Goal: Task Accomplishment & Management: Manage account settings

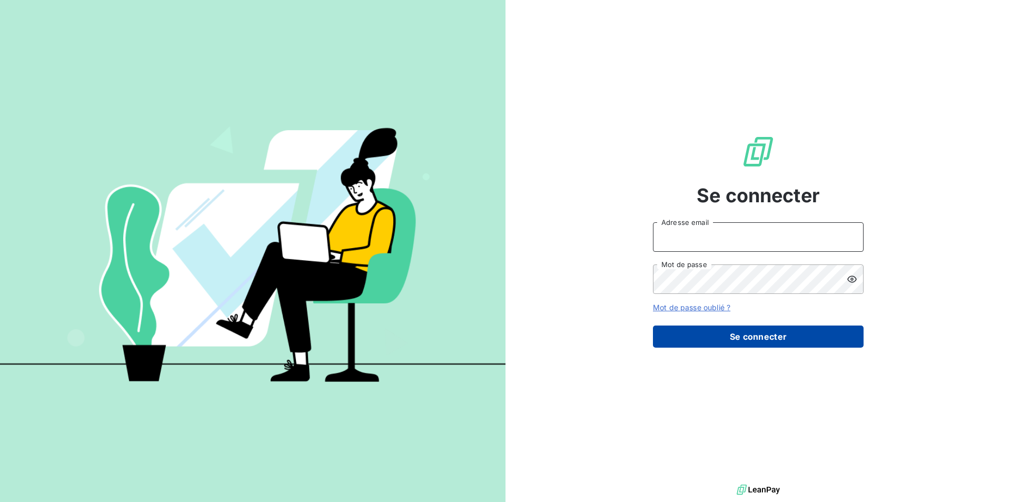
type input "[EMAIL_ADDRESS][DOMAIN_NAME]"
click at [735, 331] on button "Se connecter" at bounding box center [758, 336] width 211 height 22
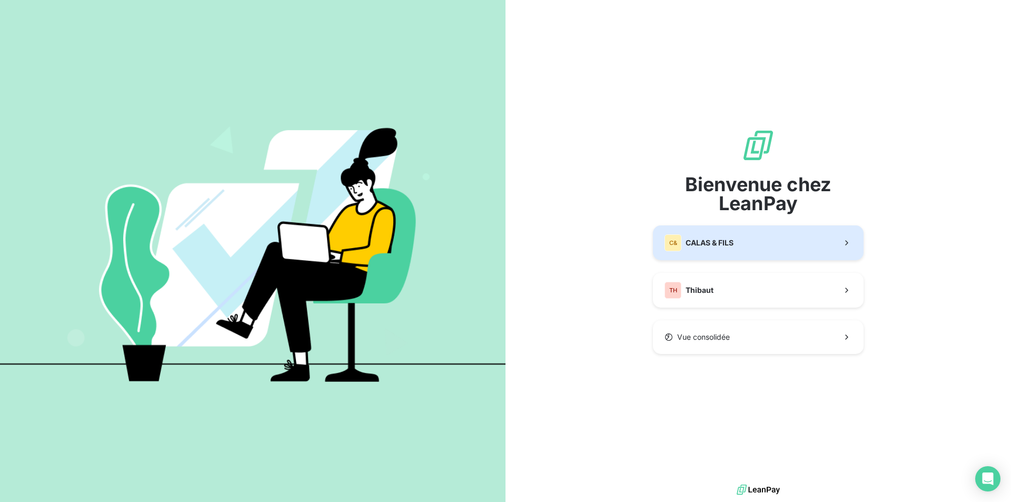
click at [713, 243] on span "CALAS & FILS" at bounding box center [710, 243] width 48 height 11
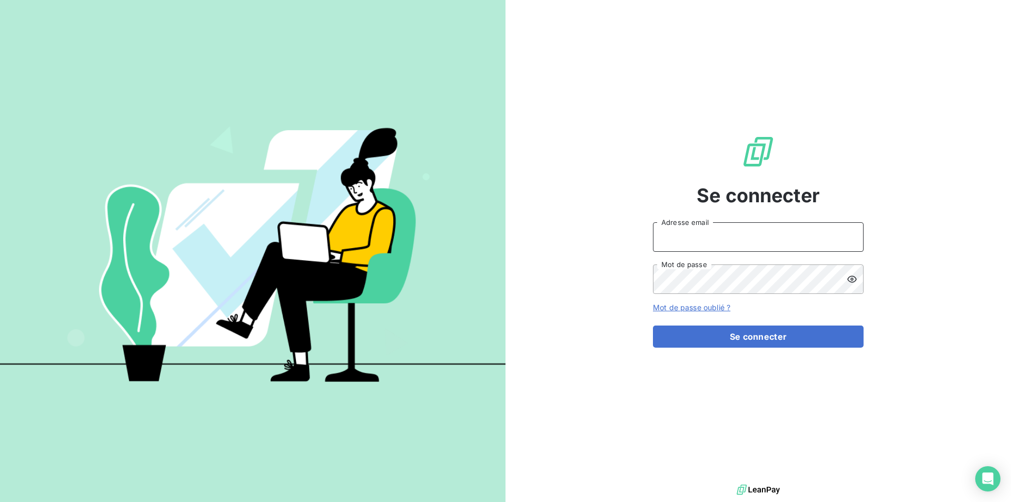
type input "[EMAIL_ADDRESS][DOMAIN_NAME]"
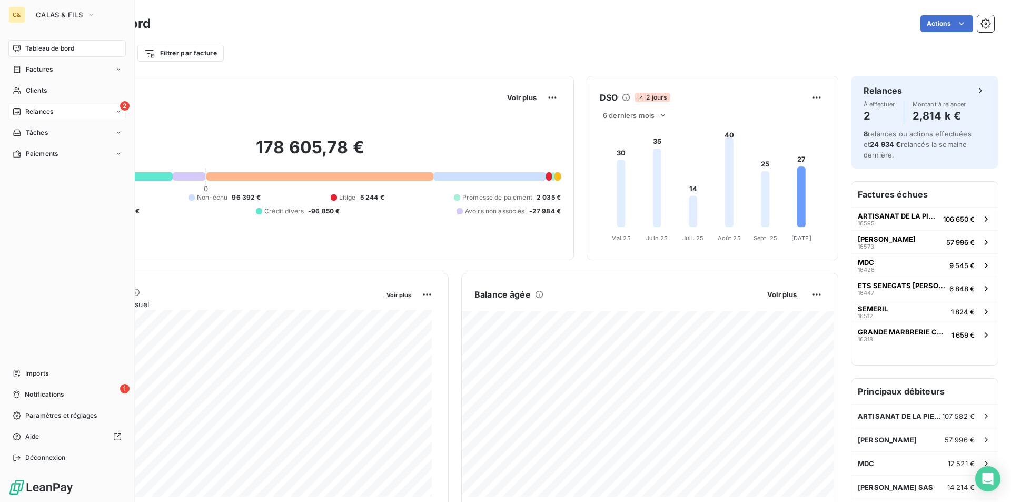
click at [25, 107] on span "Relances" at bounding box center [39, 111] width 28 height 9
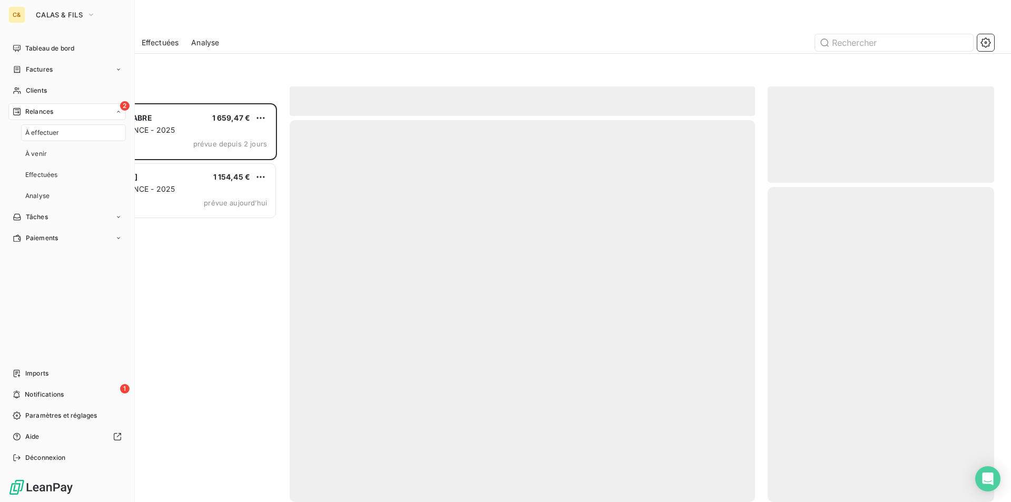
scroll to position [391, 219]
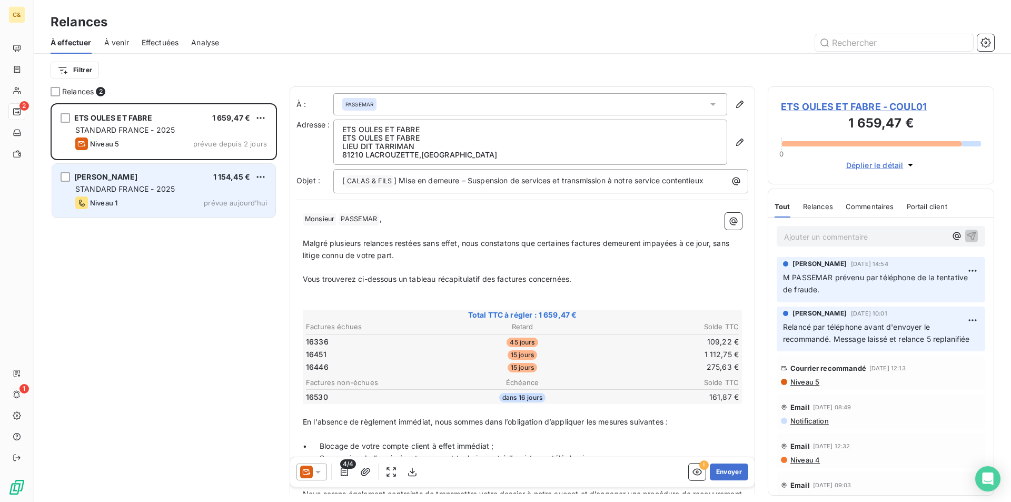
click at [185, 204] on div "Niveau 1 prévue aujourd’hui" at bounding box center [171, 202] width 192 height 13
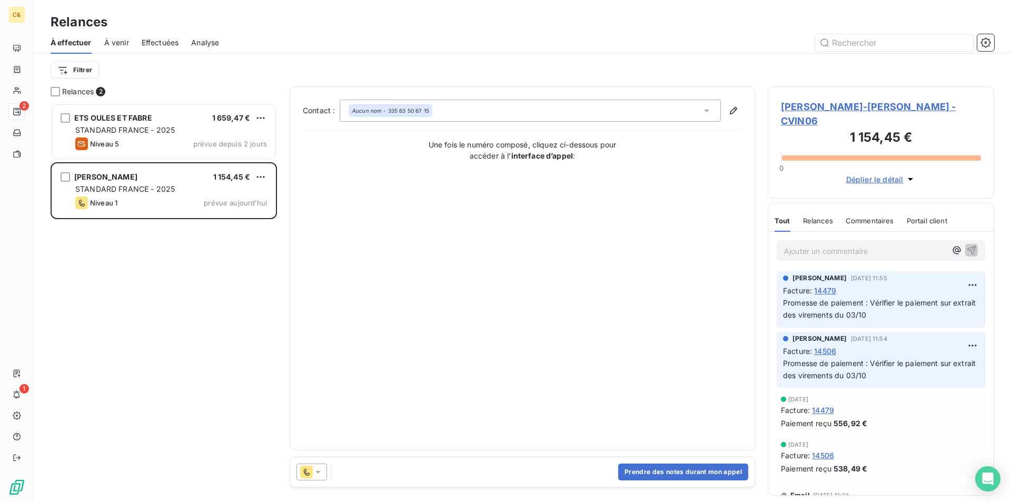
click at [322, 473] on icon at bounding box center [318, 472] width 11 height 11
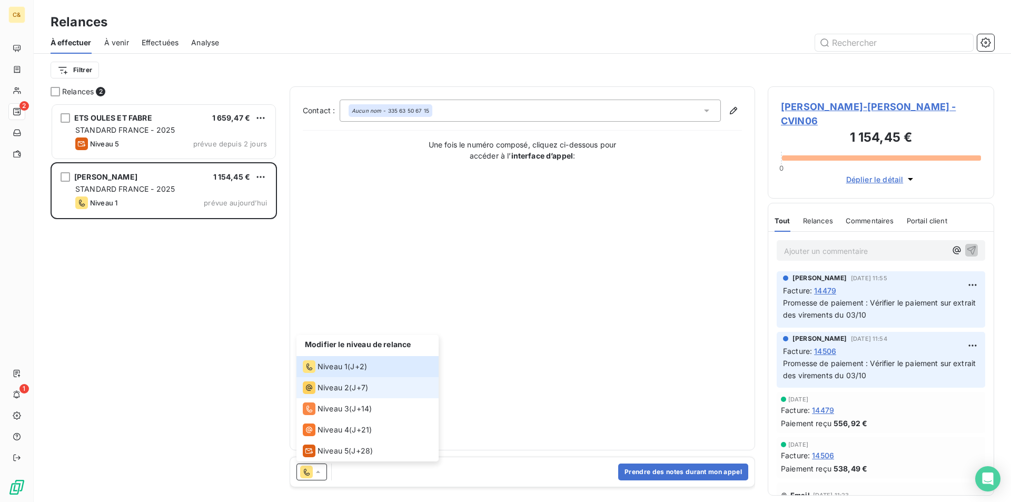
click at [339, 390] on span "Niveau 2" at bounding box center [334, 387] width 32 height 11
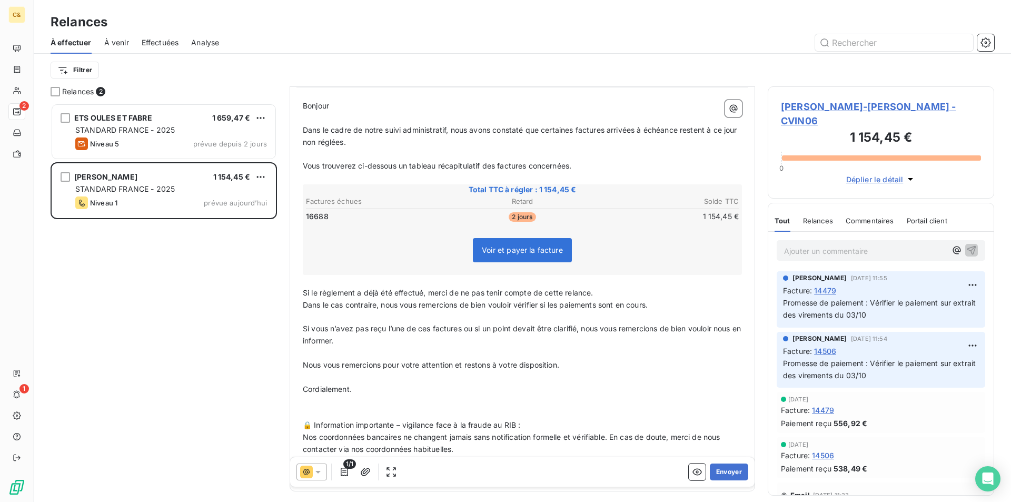
scroll to position [147, 0]
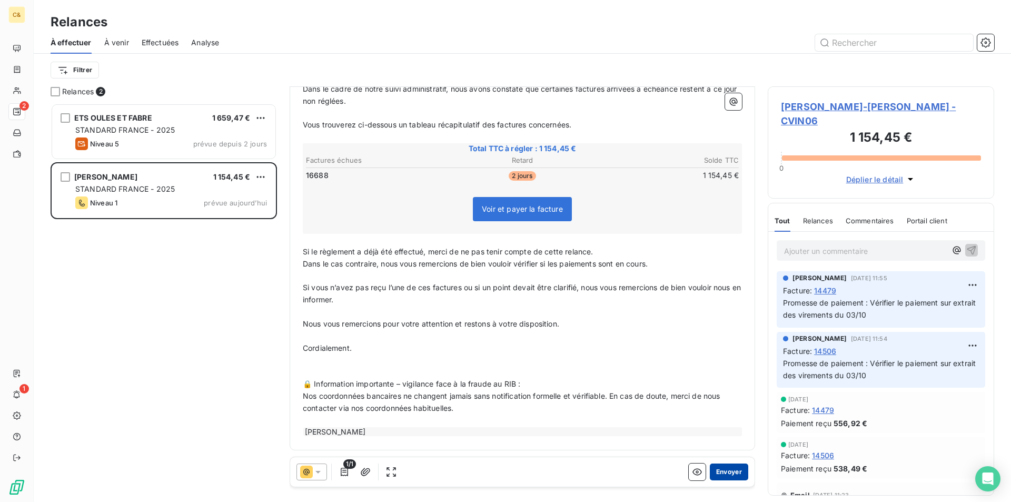
click at [718, 472] on button "Envoyer" at bounding box center [729, 471] width 38 height 17
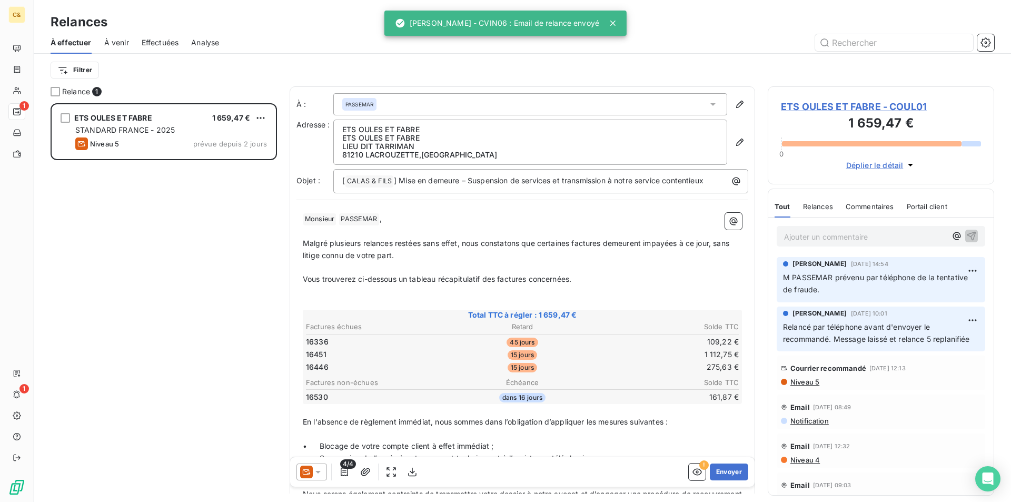
click at [163, 218] on div "ETS OULES ET FABRE 1 659,47 € STANDARD FRANCE - 2025 Niveau 5 prévue depuis 2 j…" at bounding box center [164, 302] width 226 height 399
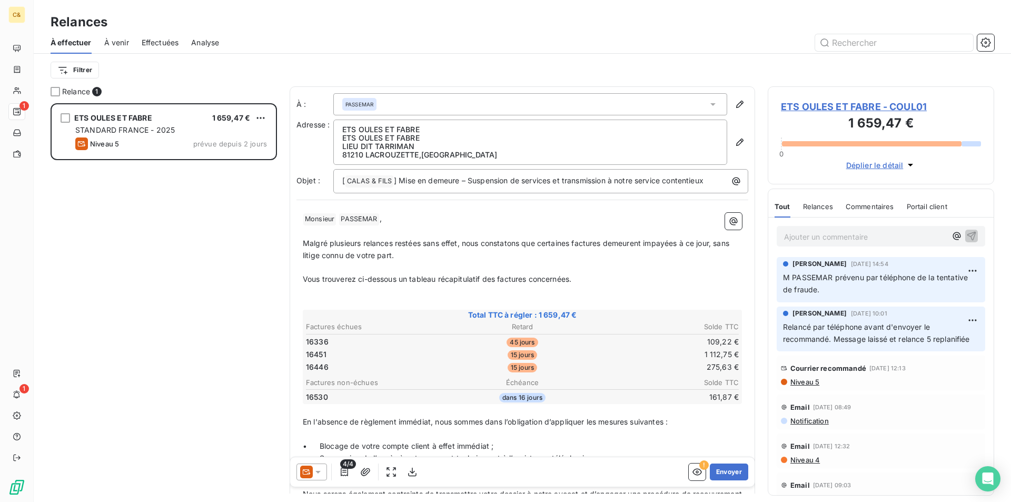
click at [235, 253] on div "ETS OULES ET FABRE 1 659,47 € STANDARD FRANCE - 2025 Niveau 5 prévue depuis 2 j…" at bounding box center [164, 302] width 226 height 399
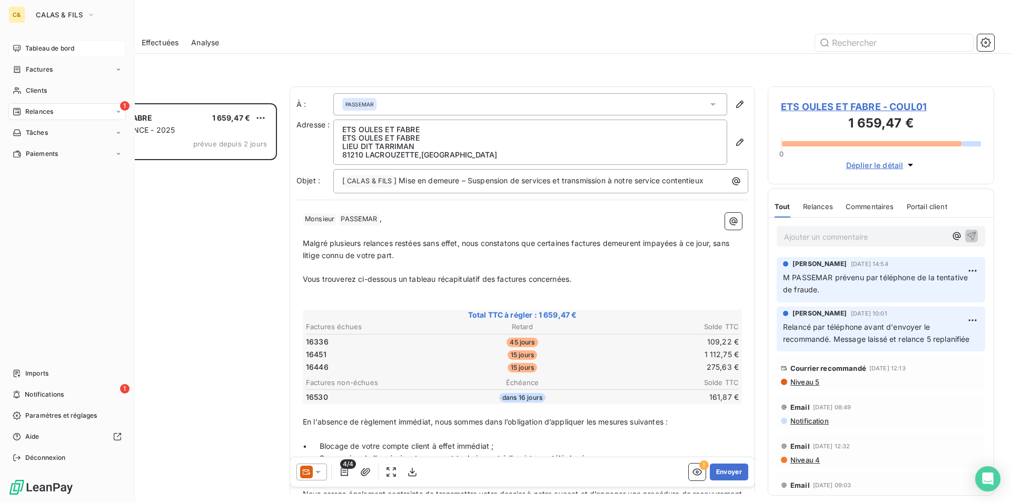
click at [44, 49] on span "Tableau de bord" at bounding box center [49, 48] width 49 height 9
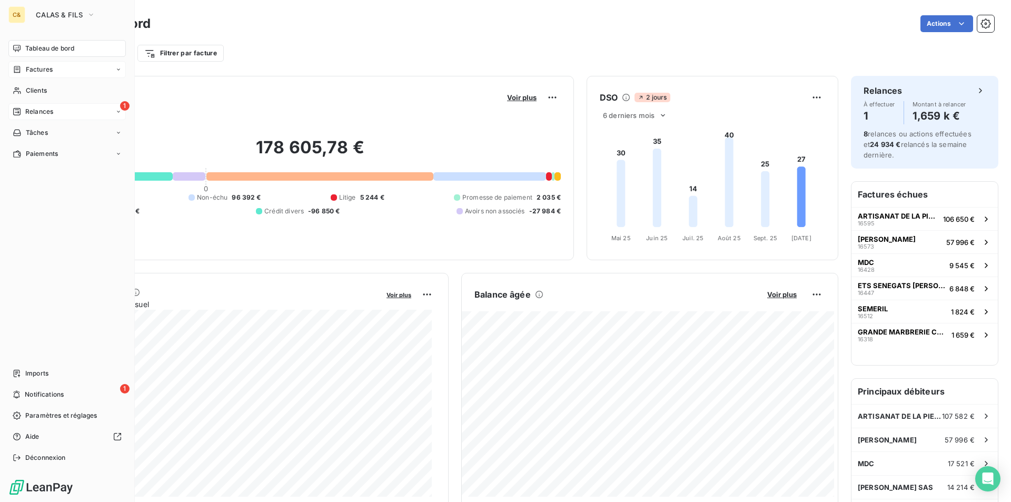
click at [31, 74] on div "Factures" at bounding box center [66, 69] width 117 height 17
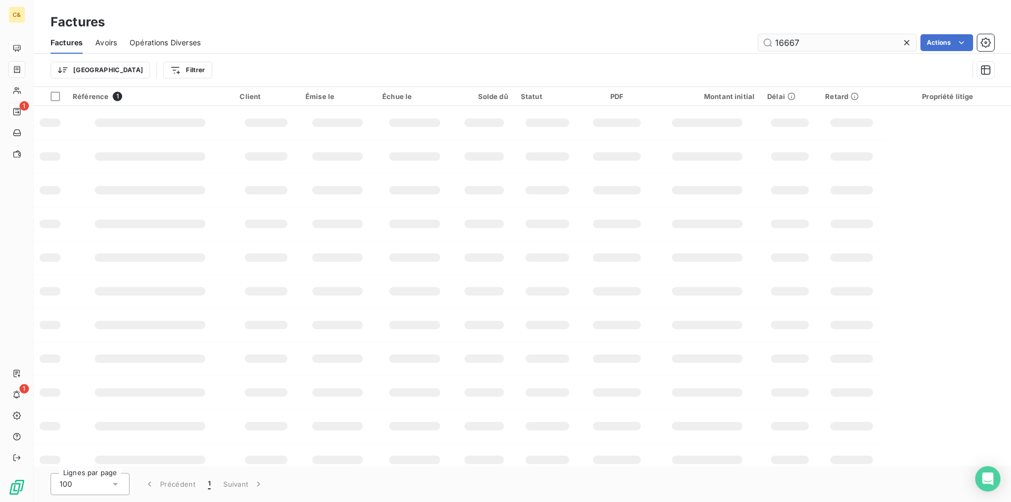
type input "16667"
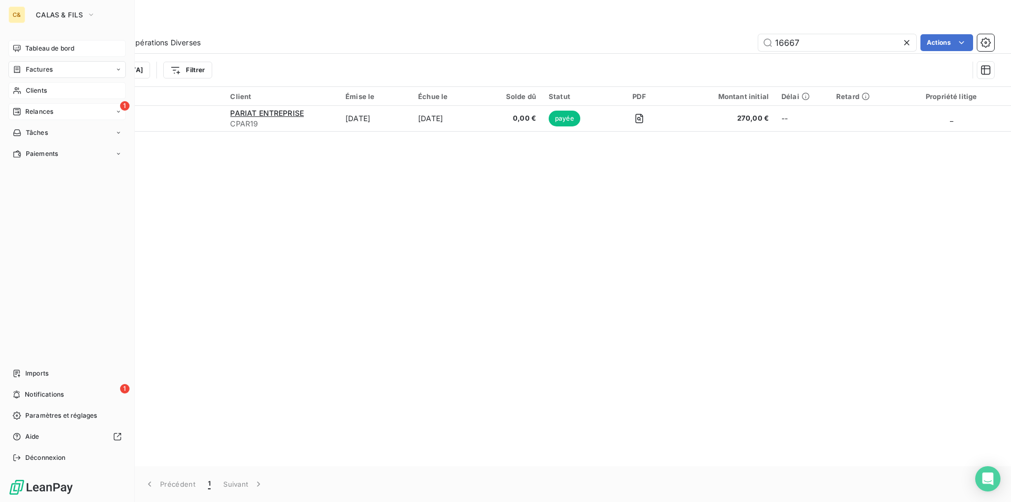
drag, startPoint x: 30, startPoint y: 90, endPoint x: 37, endPoint y: 91, distance: 7.4
click at [30, 90] on span "Clients" at bounding box center [36, 90] width 21 height 9
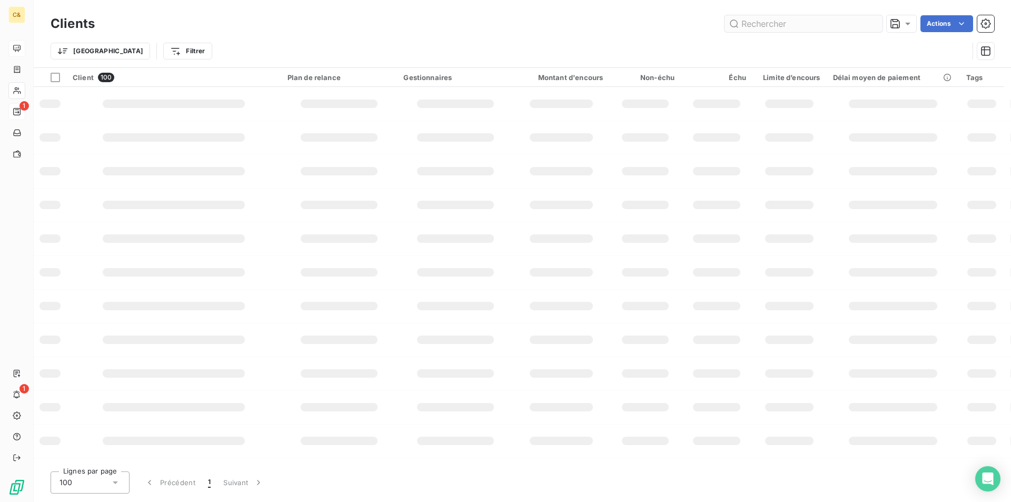
click at [764, 24] on input "text" at bounding box center [804, 23] width 158 height 17
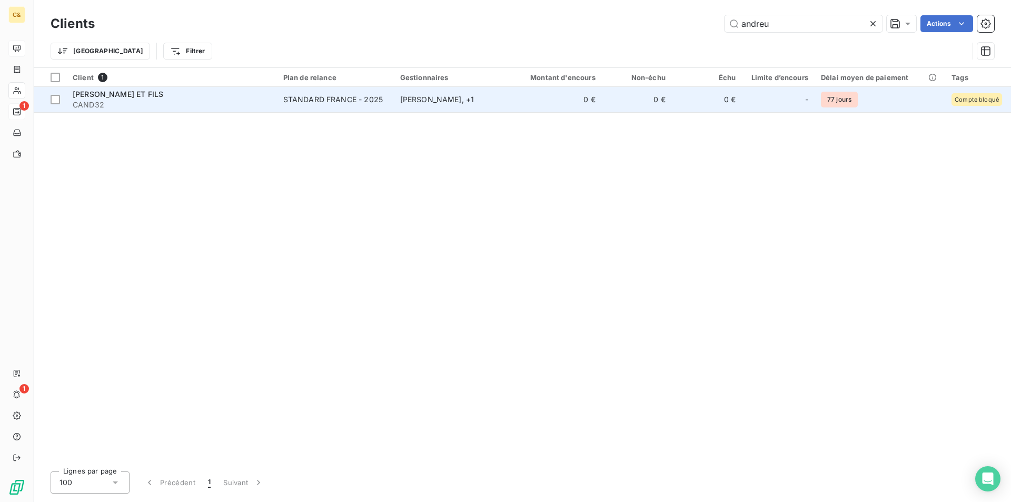
type input "andreu"
click at [199, 98] on div "[PERSON_NAME] ET FILS" at bounding box center [172, 94] width 198 height 11
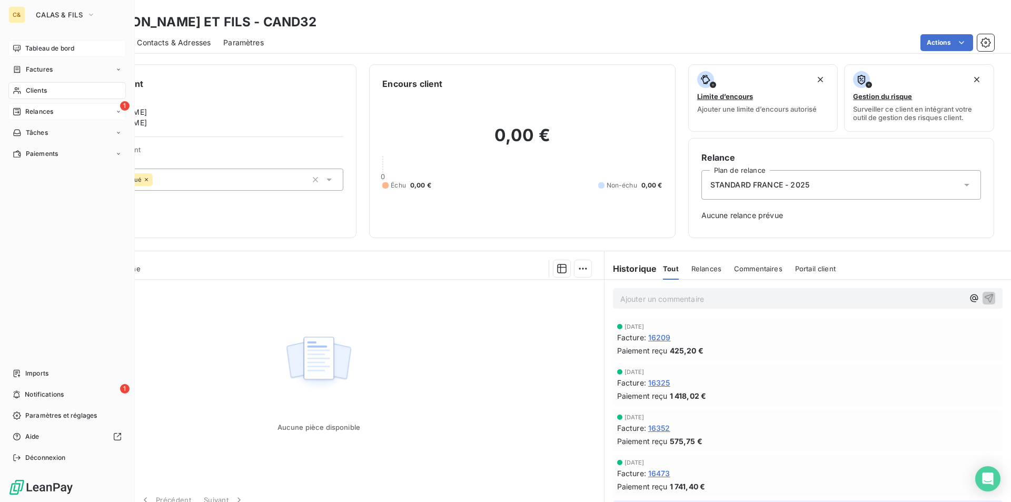
click at [22, 48] on div "Tableau de bord" at bounding box center [66, 48] width 117 height 17
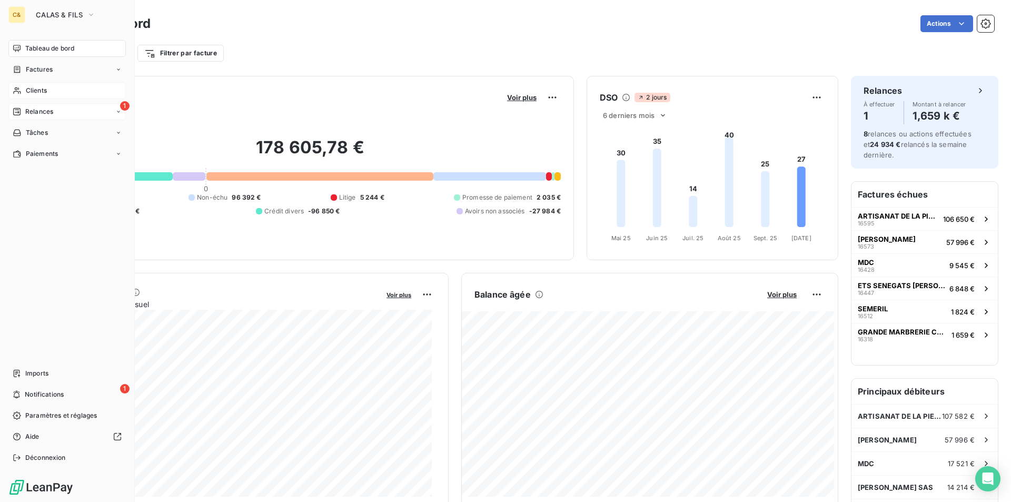
drag, startPoint x: 39, startPoint y: 87, endPoint x: 836, endPoint y: 97, distance: 796.4
click at [39, 87] on span "Clients" at bounding box center [36, 90] width 21 height 9
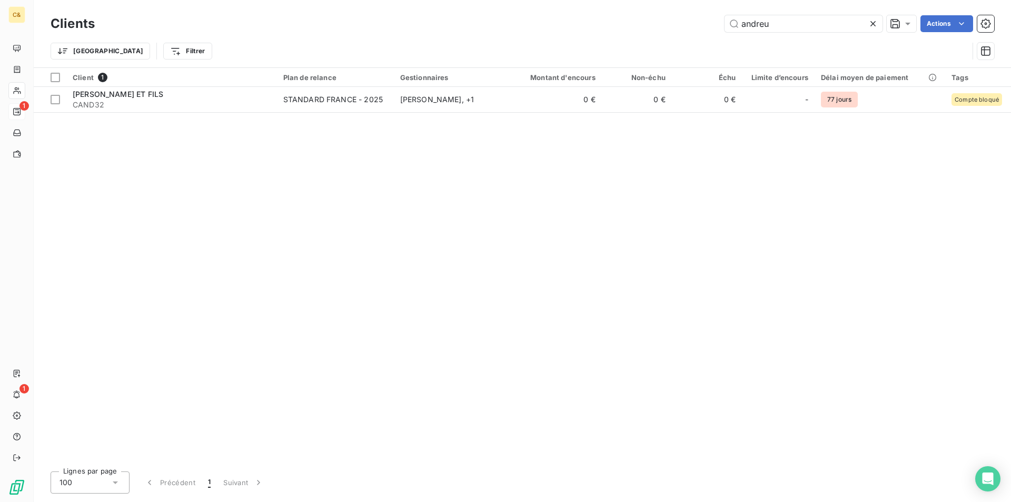
drag, startPoint x: 725, startPoint y: 21, endPoint x: 685, endPoint y: 22, distance: 40.0
click at [685, 22] on div "[PERSON_NAME]" at bounding box center [550, 23] width 887 height 17
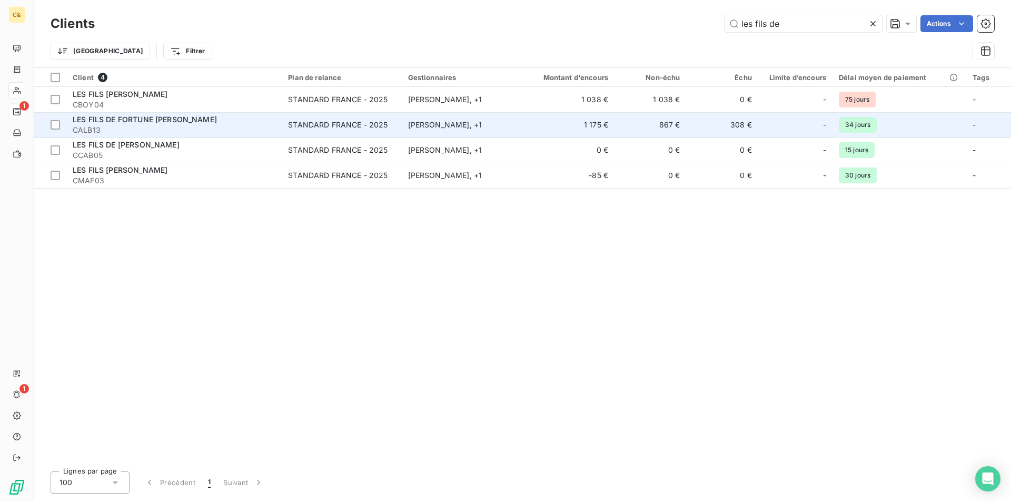
type input "les fils de"
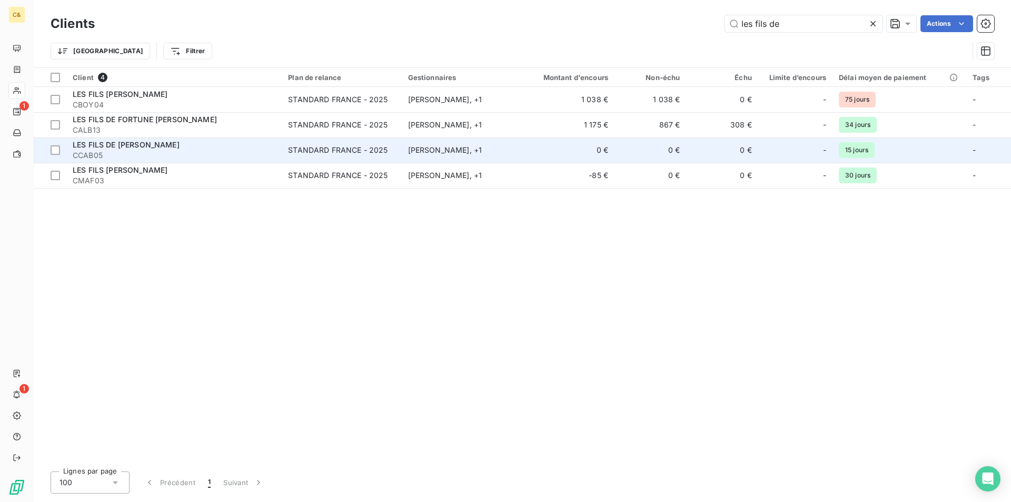
drag, startPoint x: 243, startPoint y: 127, endPoint x: 244, endPoint y: 139, distance: 11.1
click at [243, 127] on span "CALB13" at bounding box center [174, 130] width 203 height 11
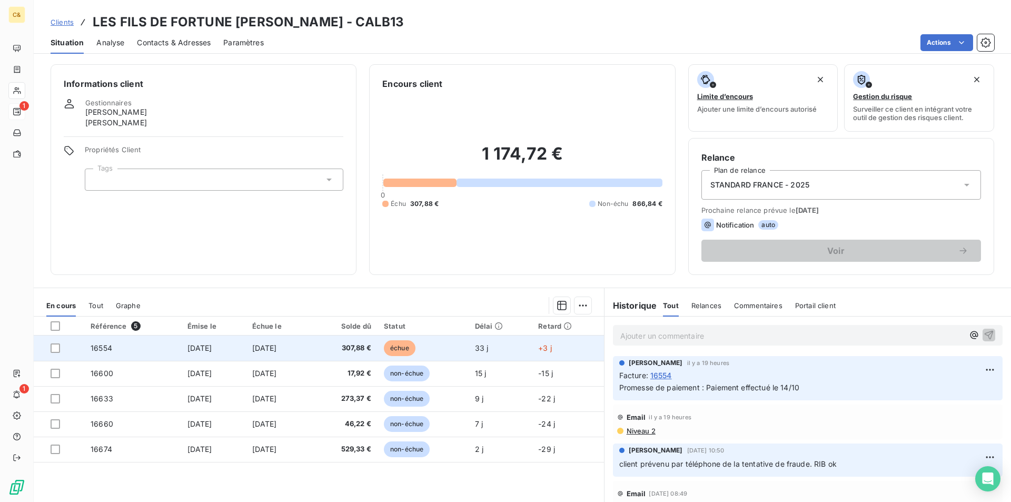
click at [309, 348] on td "[DATE]" at bounding box center [278, 347] width 65 height 25
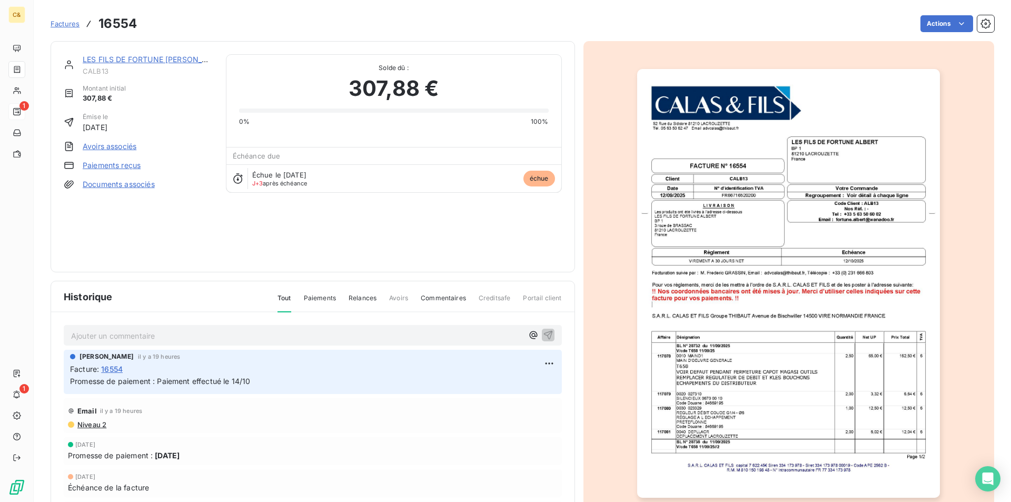
click at [150, 57] on link "LES FILS DE FORTUNE [PERSON_NAME]" at bounding box center [155, 59] width 144 height 9
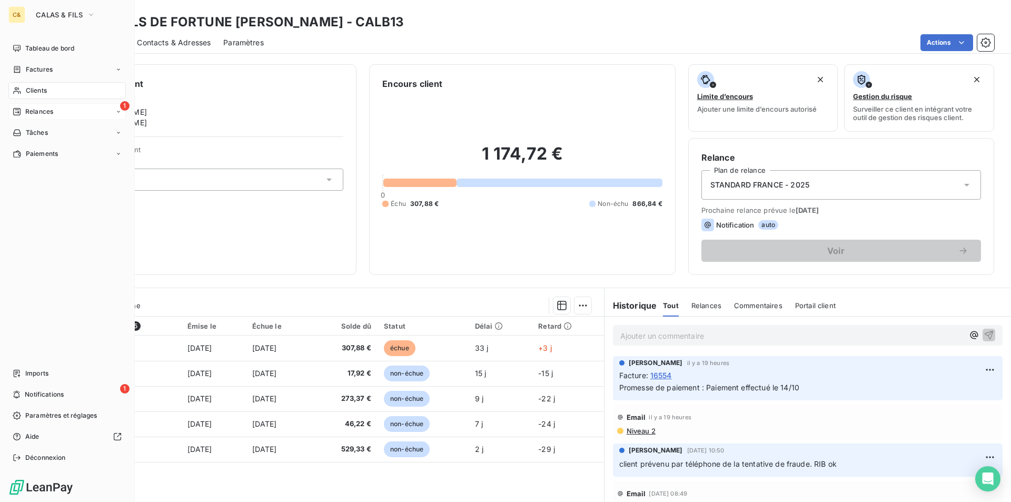
click at [51, 90] on div "Clients" at bounding box center [66, 90] width 117 height 17
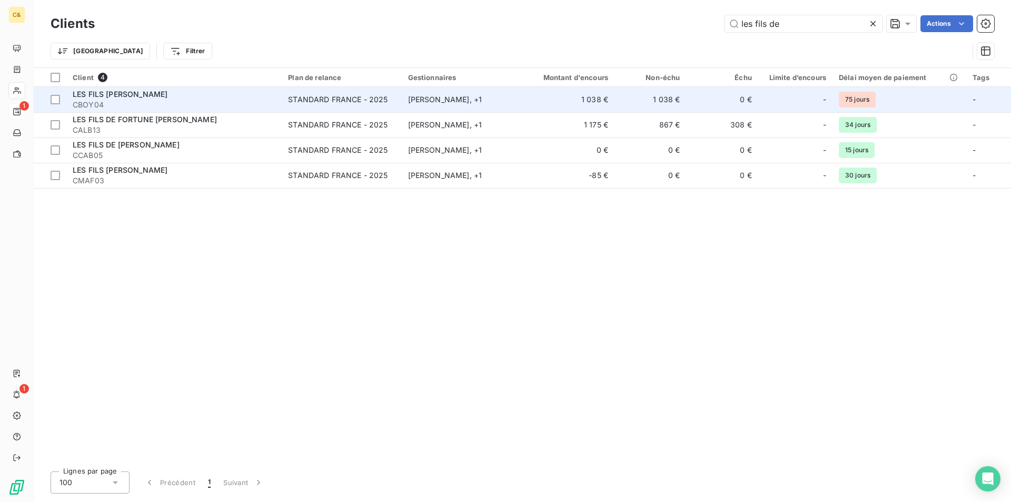
click at [175, 97] on div "LES FILS [PERSON_NAME]" at bounding box center [174, 94] width 203 height 11
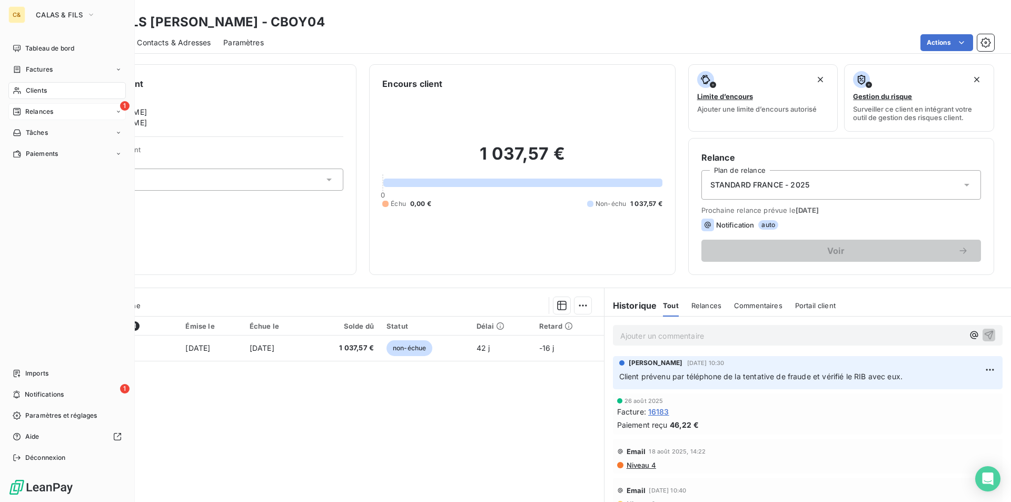
click at [39, 92] on span "Clients" at bounding box center [36, 90] width 21 height 9
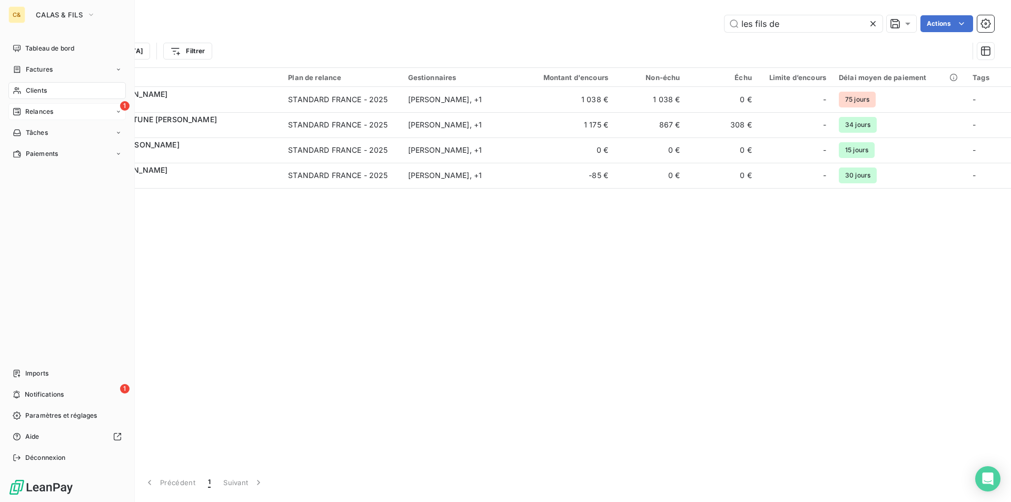
click at [26, 93] on span "Clients" at bounding box center [36, 90] width 21 height 9
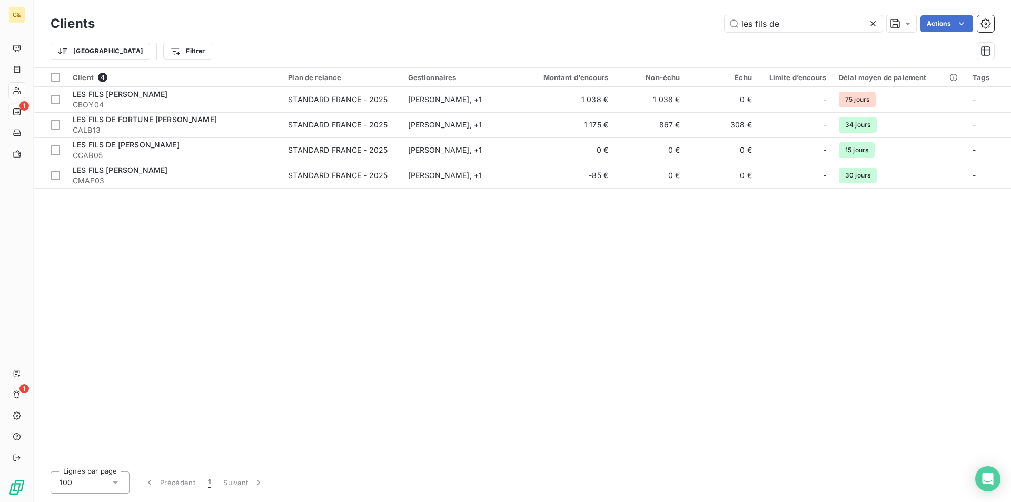
drag, startPoint x: 872, startPoint y: 24, endPoint x: 787, endPoint y: 7, distance: 85.9
click at [872, 24] on icon at bounding box center [873, 23] width 5 height 5
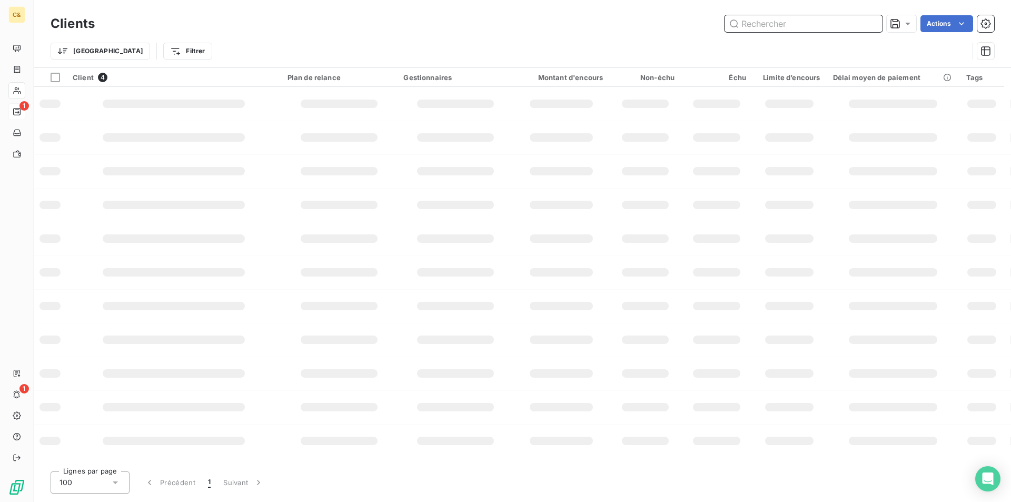
click at [767, 22] on input "text" at bounding box center [804, 23] width 158 height 17
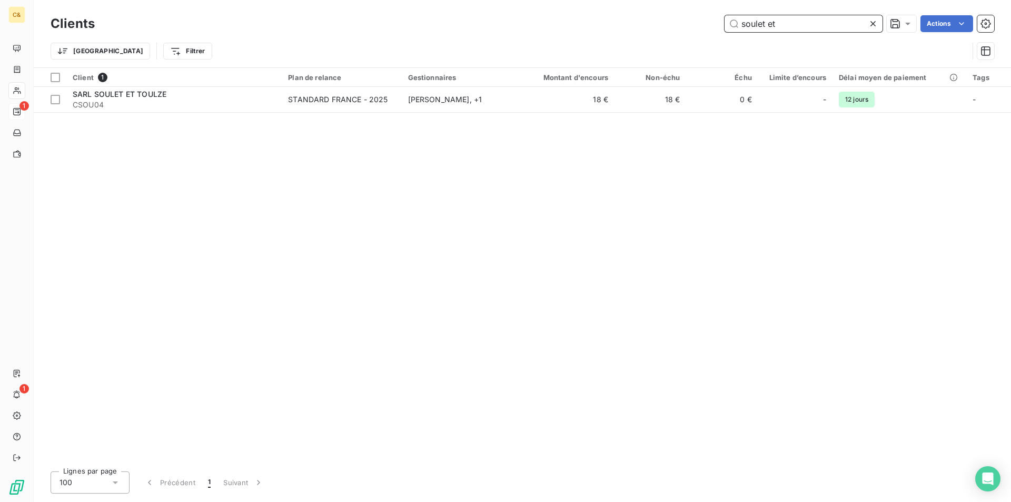
type input "soulet et"
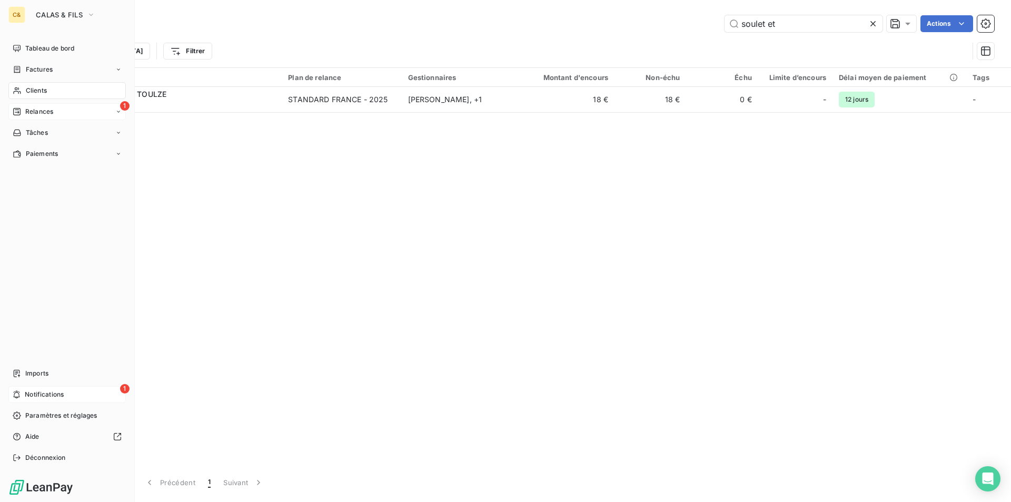
drag, startPoint x: 41, startPoint y: 398, endPoint x: 64, endPoint y: 396, distance: 23.8
click at [41, 398] on span "Notifications" at bounding box center [44, 394] width 39 height 9
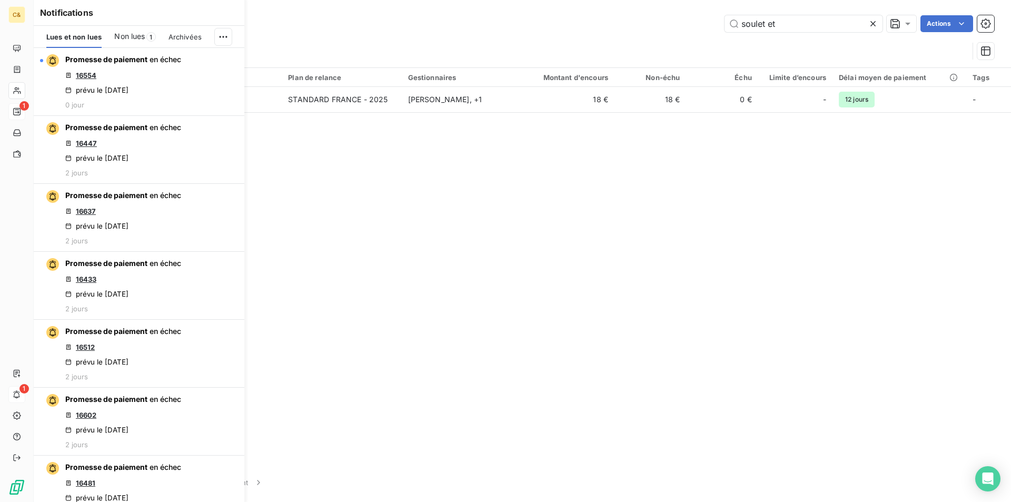
click at [124, 36] on span "Non lues" at bounding box center [129, 36] width 31 height 11
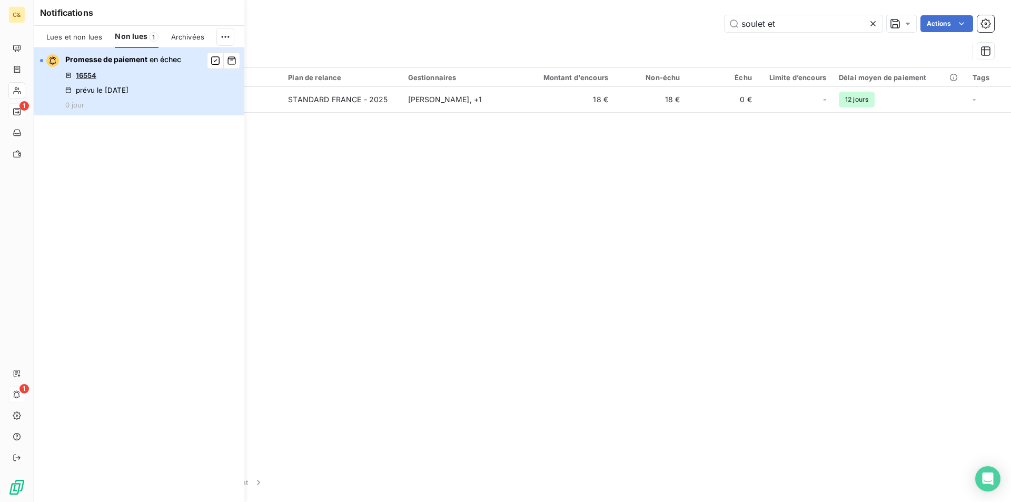
click at [161, 96] on div "Promesse de paiement en échec 16554 prévu le [DATE] 0 jour" at bounding box center [123, 81] width 116 height 55
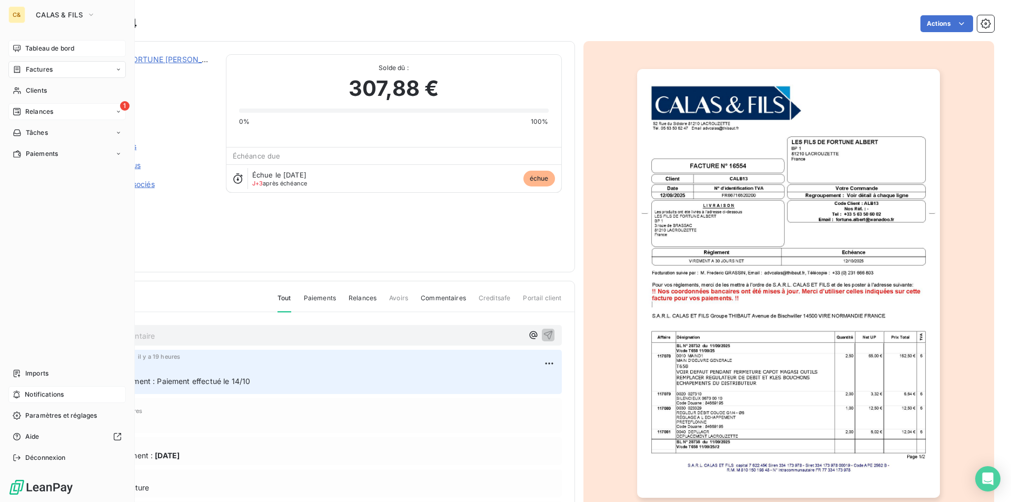
click at [62, 51] on span "Tableau de bord" at bounding box center [49, 48] width 49 height 9
